Goal: Check status

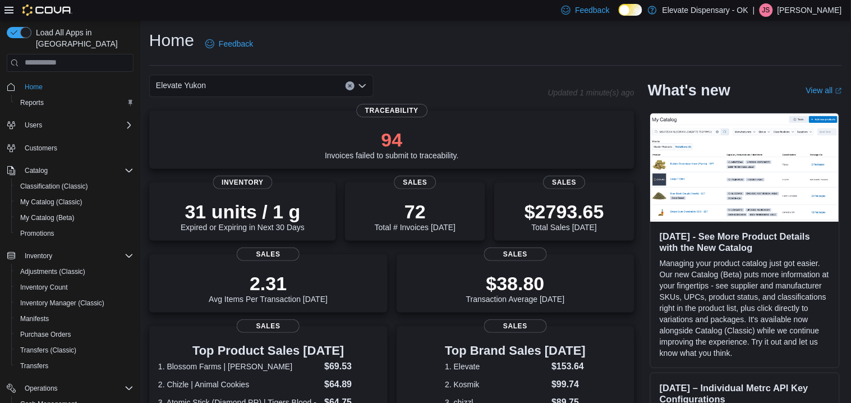
click at [251, 88] on div "Elevate Yukon" at bounding box center [261, 86] width 224 height 22
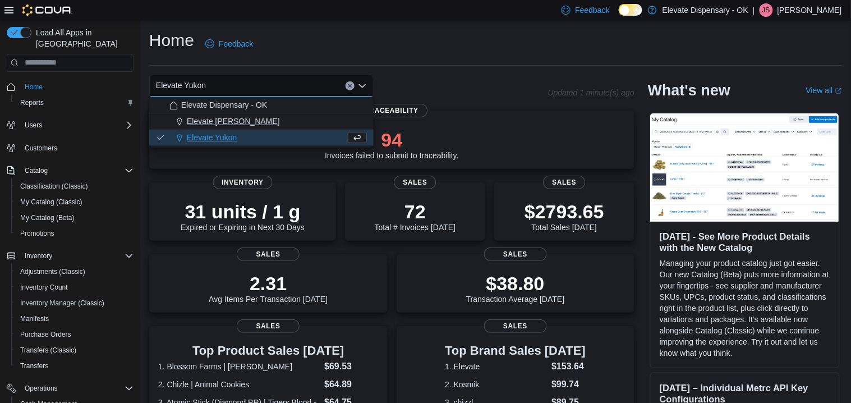
click at [256, 113] on button "Elevate [PERSON_NAME]" at bounding box center [261, 121] width 224 height 16
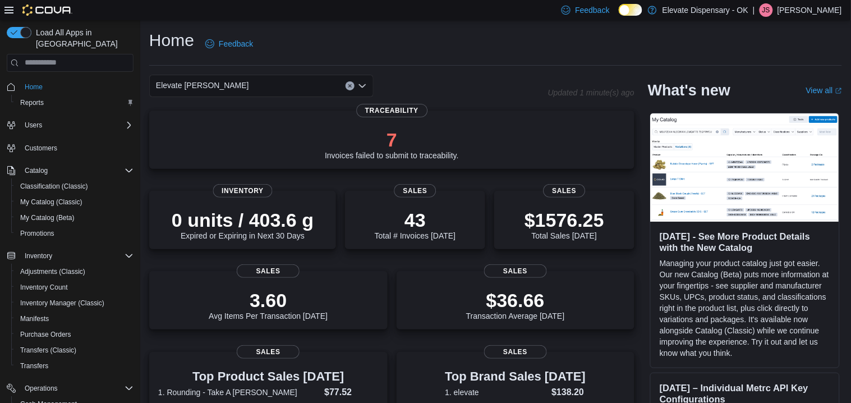
click at [227, 91] on div "Elevate [PERSON_NAME]" at bounding box center [261, 86] width 224 height 22
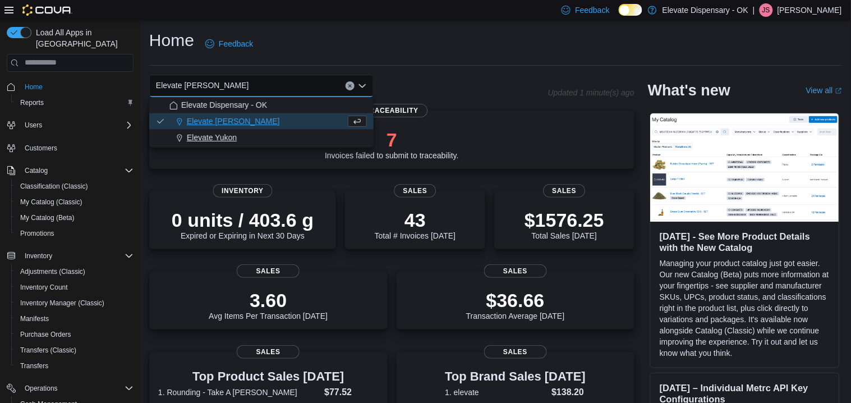
click at [234, 137] on span "Elevate Yukon" at bounding box center [212, 137] width 50 height 11
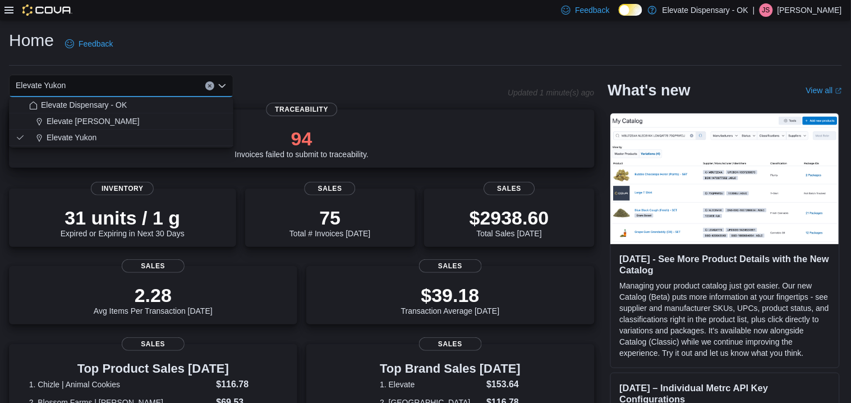
click at [303, 131] on p "94" at bounding box center [301, 138] width 134 height 22
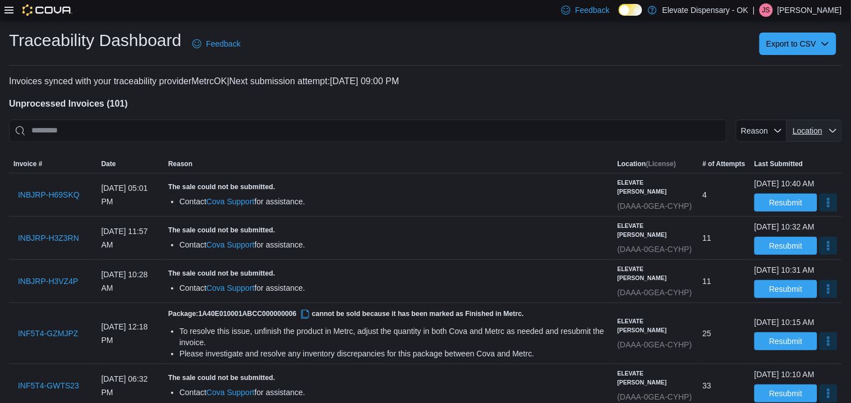
click at [811, 122] on span "Location" at bounding box center [814, 130] width 46 height 22
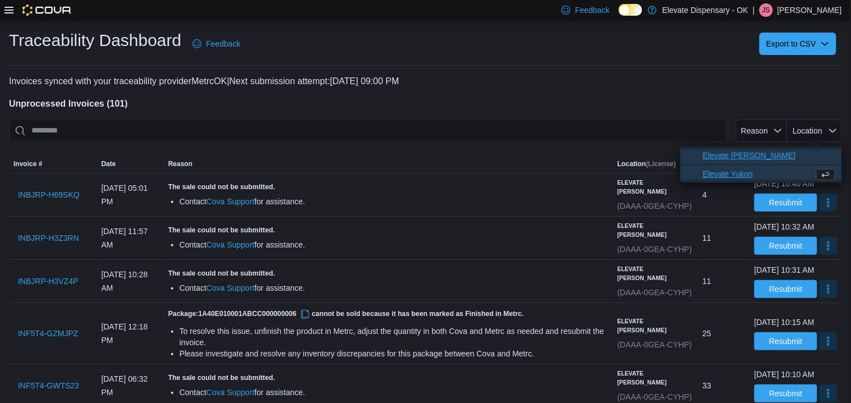
click at [799, 163] on ul "Elevate Bethany Elevate Yukon" at bounding box center [760, 164] width 161 height 36
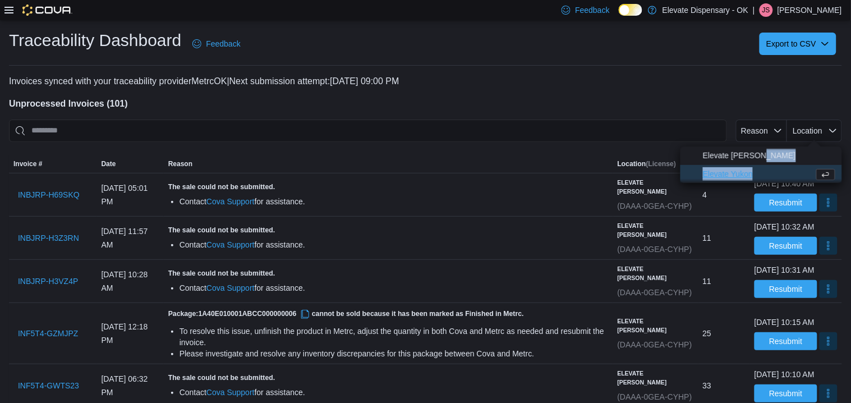
click at [762, 178] on span "Elevate Yukon" at bounding box center [756, 173] width 107 height 13
type input "**********"
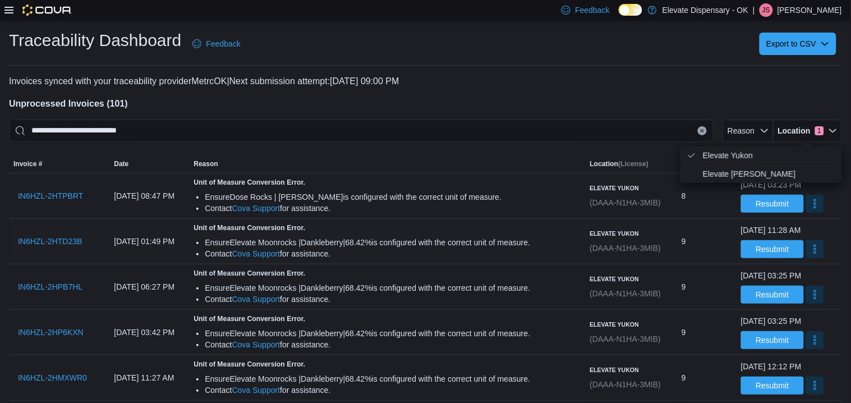
click at [499, 221] on div "Unit of Measure Conversion Error. Ensure Elevate Moonrocks |Dankleberry|68.42% …" at bounding box center [387, 241] width 396 height 45
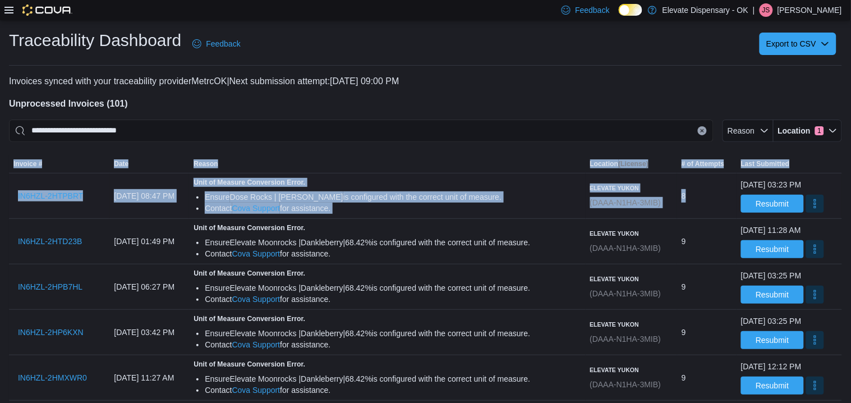
drag, startPoint x: 724, startPoint y: 177, endPoint x: 835, endPoint y: 184, distance: 111.3
click at [841, 179] on div "June 25, 2023 at 03:23 PM Resubmit" at bounding box center [788, 195] width 105 height 43
